Goal: Find specific page/section

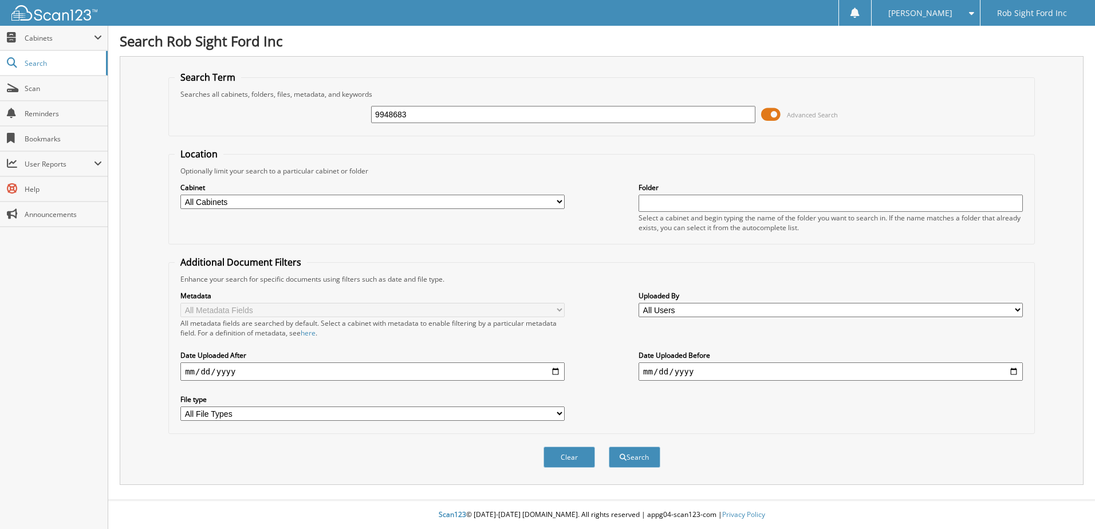
type input "9948683"
click at [609, 447] on button "Search" at bounding box center [635, 457] width 52 height 21
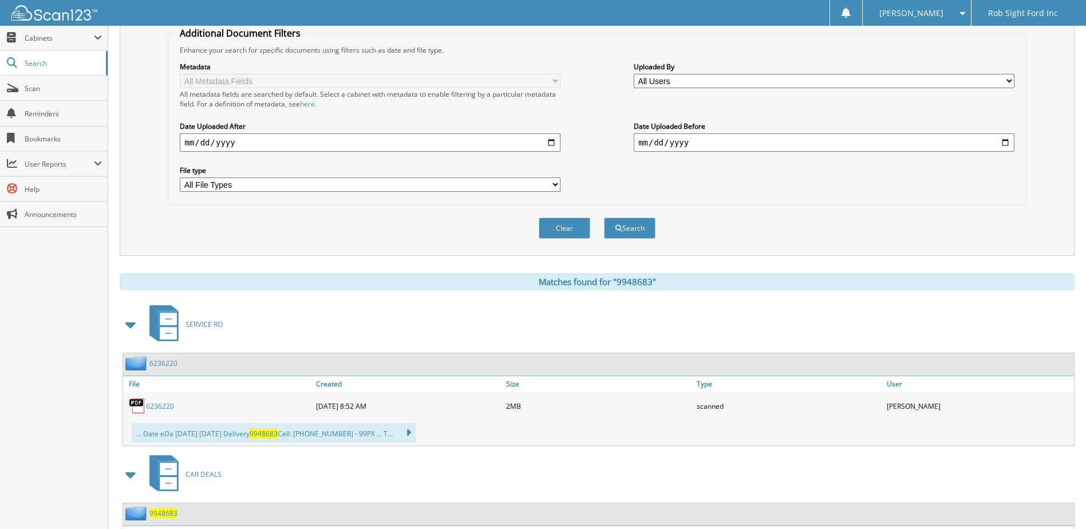
scroll to position [331, 0]
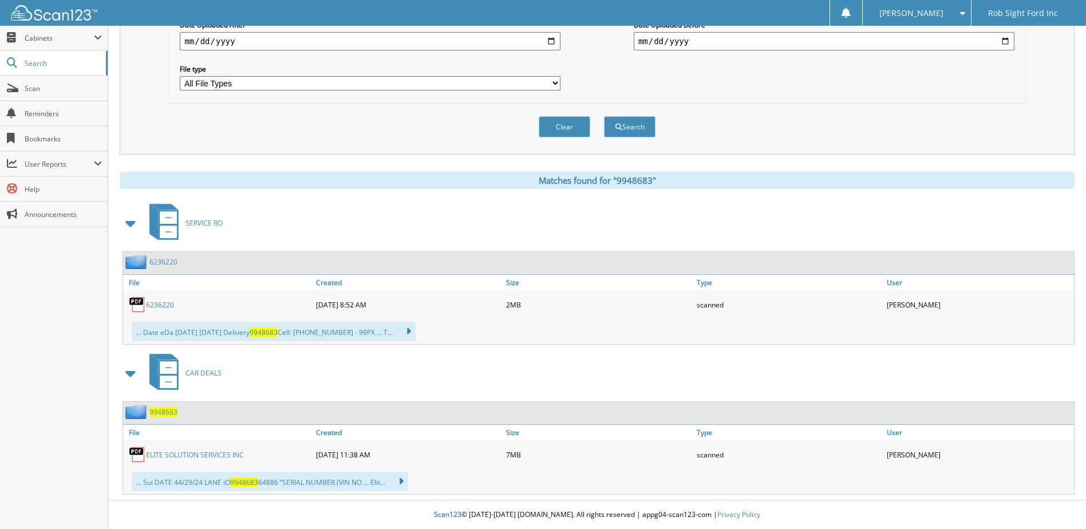
click at [207, 450] on link "ELITE SOLUTION SERVICES INC" at bounding box center [195, 455] width 98 height 10
click at [964, 14] on span at bounding box center [960, 13] width 11 height 8
click at [936, 60] on link "Logout" at bounding box center [917, 56] width 108 height 20
